Goal: Communication & Community: Answer question/provide support

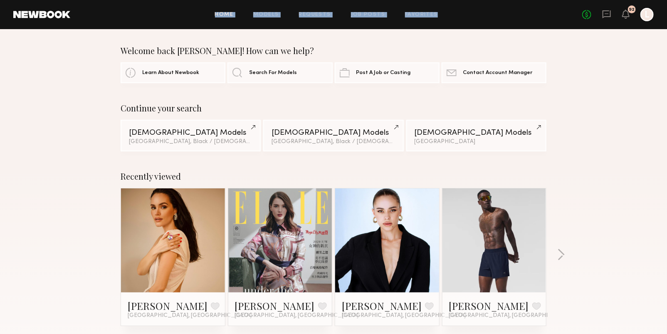
drag, startPoint x: 173, startPoint y: 13, endPoint x: 444, endPoint y: 15, distance: 271.2
click at [444, 15] on div "Home Models Requests Job Posts Favorites Sign Out" at bounding box center [326, 14] width 512 height 5
click at [438, 50] on div "Welcome back [PERSON_NAME]! How can we help?" at bounding box center [334, 51] width 426 height 10
click at [321, 13] on link "Requests" at bounding box center [315, 14] width 32 height 5
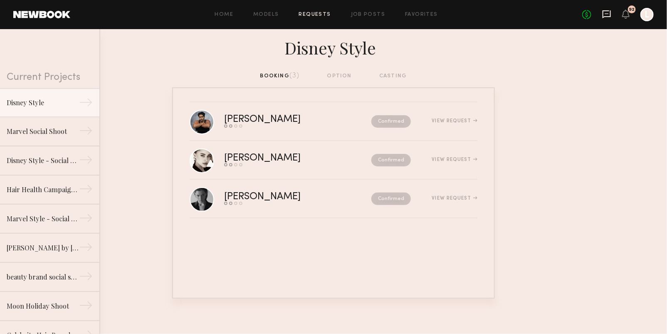
click at [607, 17] on icon at bounding box center [607, 14] width 8 height 8
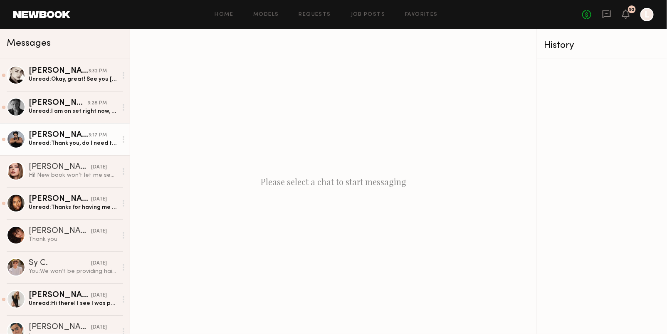
click at [91, 152] on link "[PERSON_NAME] 3:17 PM Unread: Thank you, do I need to bring any wardrobe" at bounding box center [65, 139] width 130 height 32
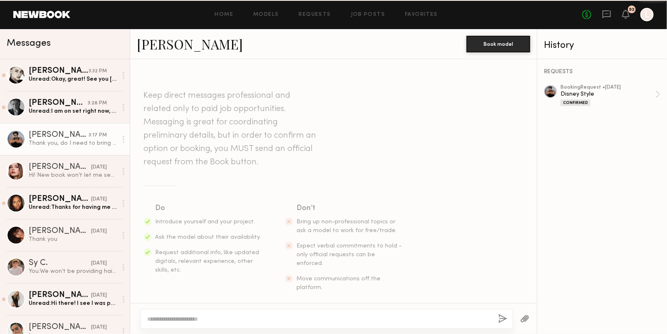
scroll to position [227, 0]
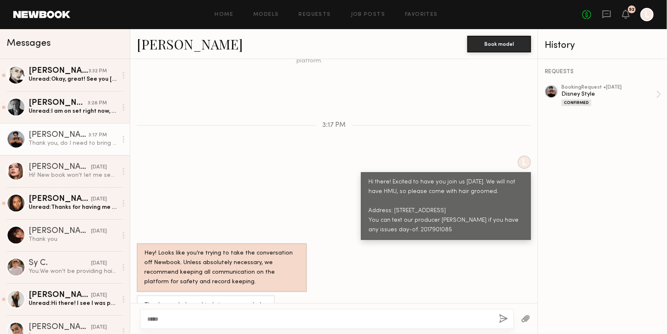
type textarea "*****"
click at [504, 315] on button "button" at bounding box center [503, 319] width 9 height 10
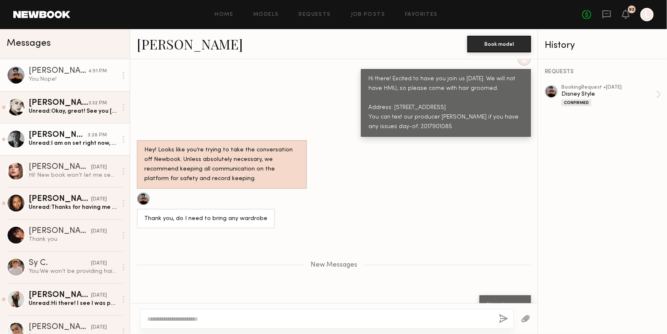
click at [66, 140] on div "Unread: I am on set right now, I’ll read your messages later [DATE] :)" at bounding box center [73, 143] width 89 height 8
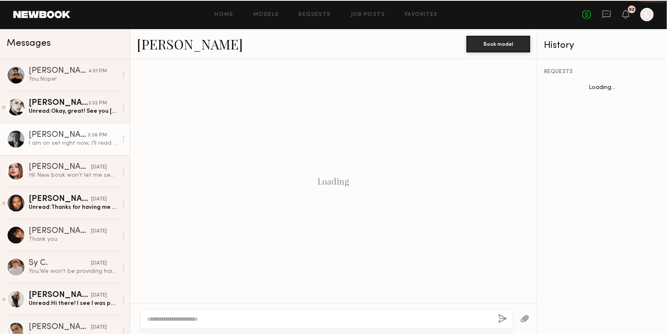
scroll to position [693, 0]
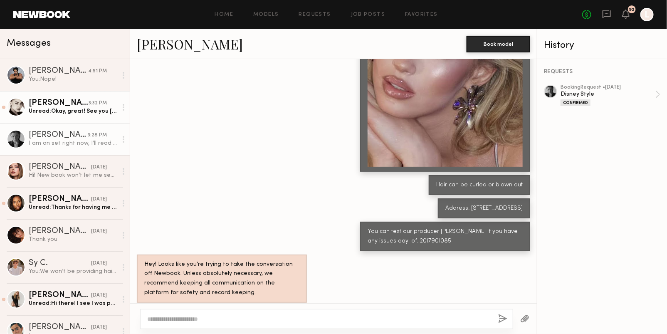
click at [67, 115] on div "Unread: Okay, great! See you [DATE] then☺️" at bounding box center [73, 111] width 89 height 8
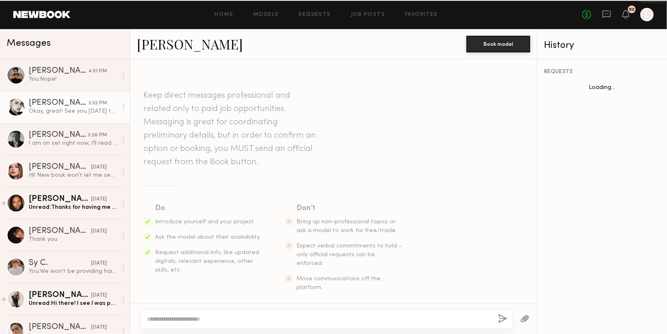
scroll to position [669, 0]
